Goal: Check status: Check status

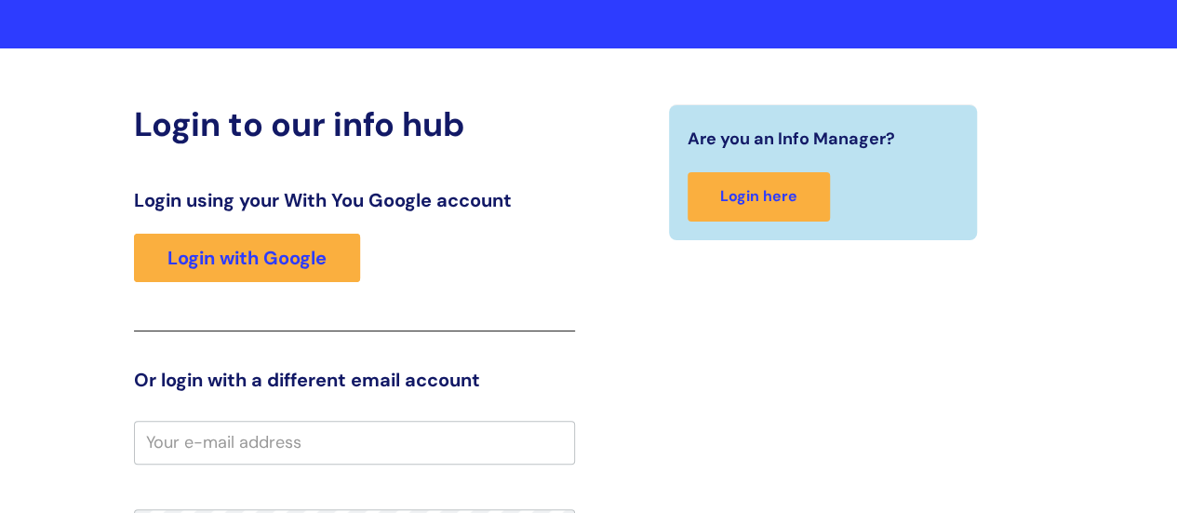
scroll to position [98, 0]
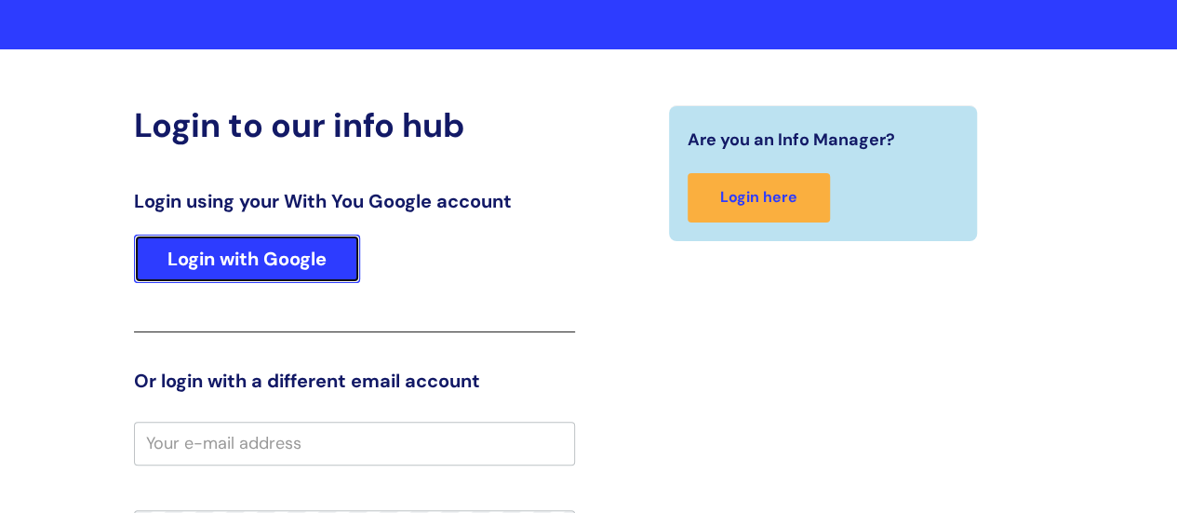
click at [208, 271] on link "Login with Google" at bounding box center [247, 258] width 226 height 48
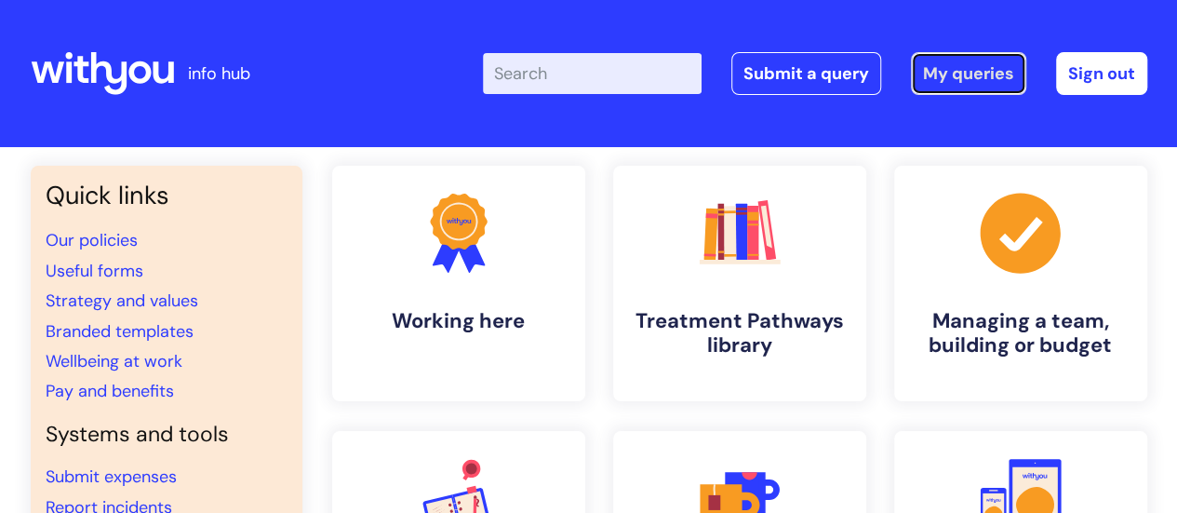
click at [984, 74] on link "My queries" at bounding box center [968, 73] width 115 height 43
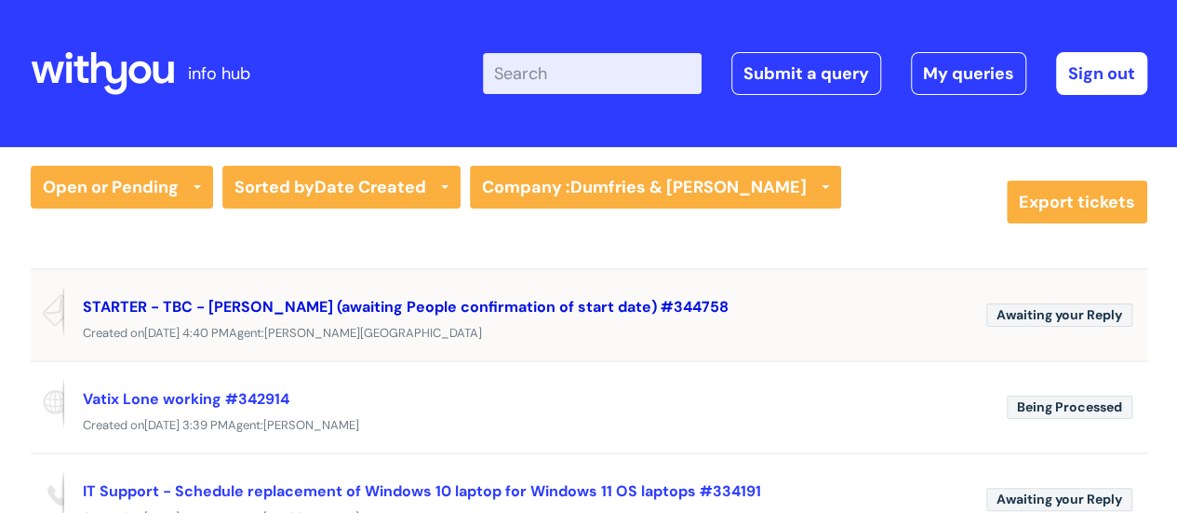
scroll to position [93, 0]
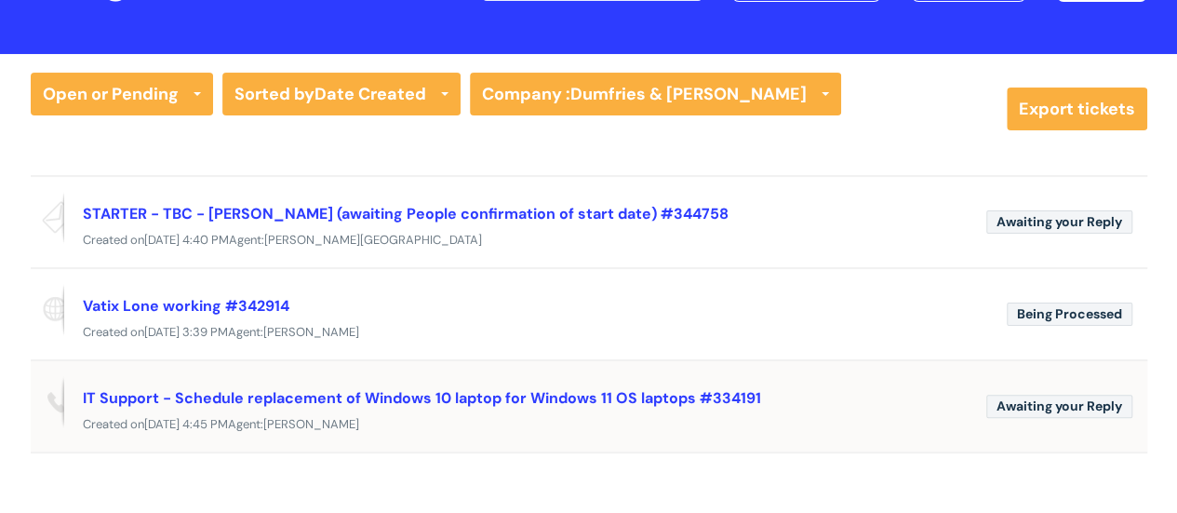
click at [467, 414] on div "Created on Fri, 4 Jul at 4:45 PM Agent: Mark Henwood" at bounding box center [589, 424] width 1117 height 23
click at [465, 395] on link "IT Support - Schedule replacement of Windows 10 laptop for Windows 11 OS laptop…" at bounding box center [422, 398] width 678 height 20
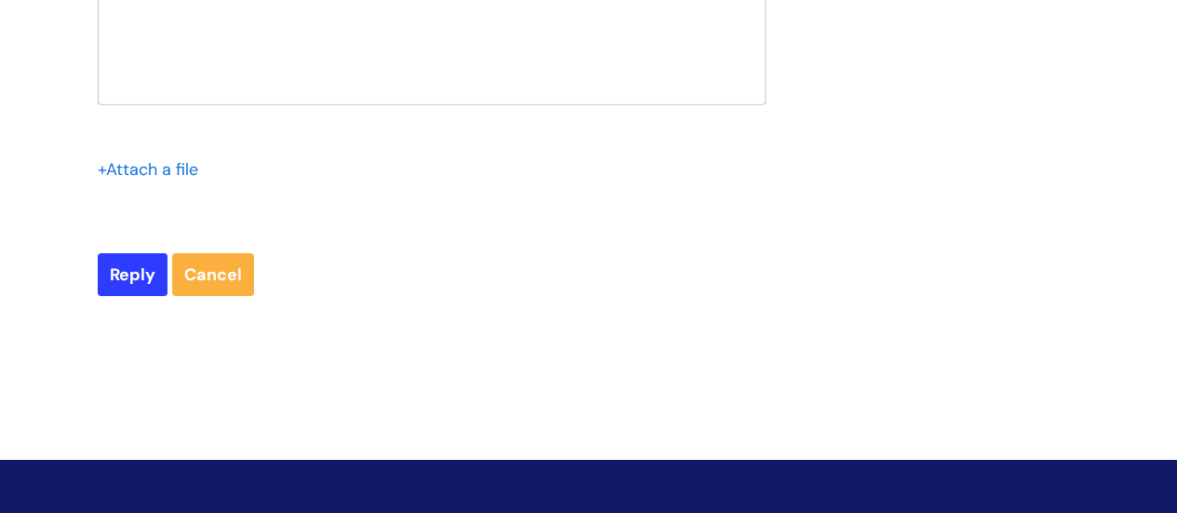
scroll to position [9938, 0]
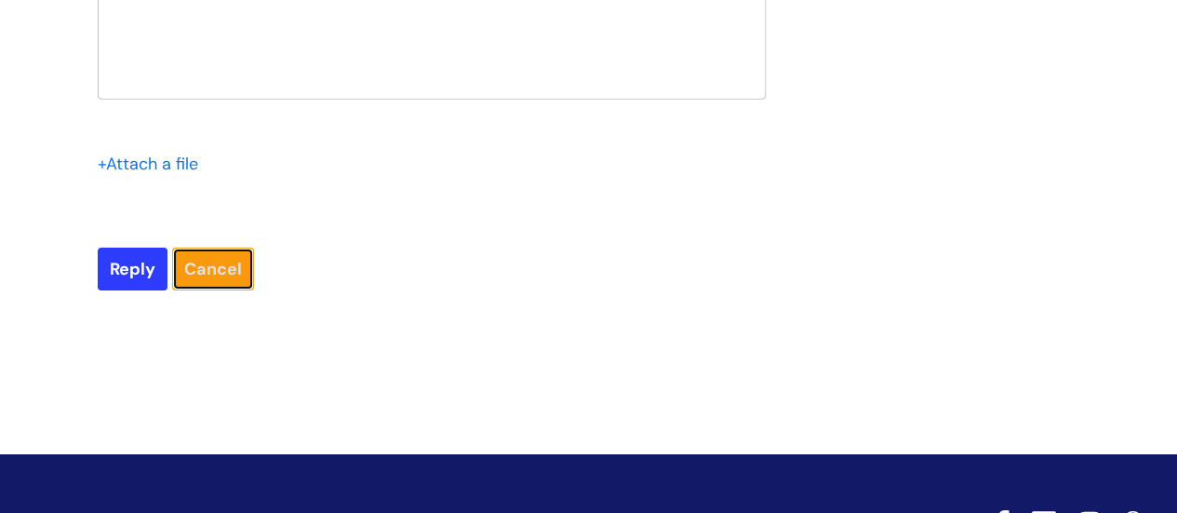
click at [205, 290] on link "Cancel" at bounding box center [213, 269] width 82 height 43
click at [218, 290] on link "Cancel" at bounding box center [213, 269] width 82 height 43
